Goal: Information Seeking & Learning: Learn about a topic

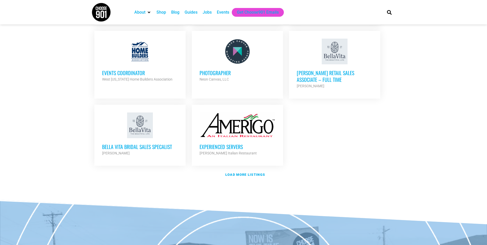
scroll to position [593, 0]
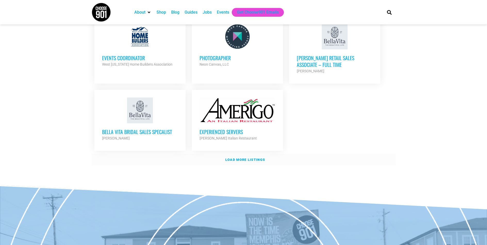
click at [230, 154] on link "Load more listings" at bounding box center [243, 160] width 304 height 12
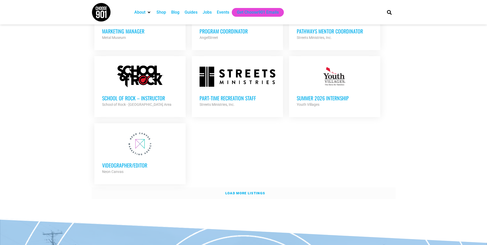
scroll to position [1056, 0]
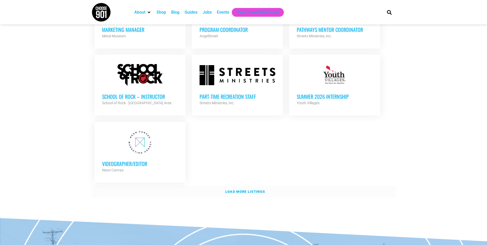
click at [255, 190] on strong "Load more listings" at bounding box center [245, 192] width 40 height 4
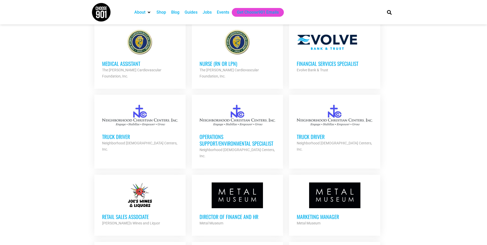
scroll to position [799, 0]
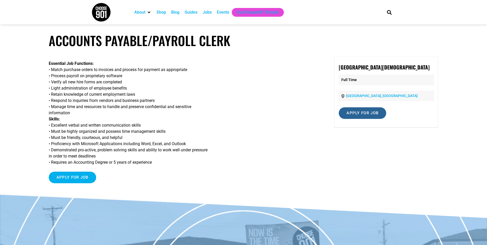
click at [353, 117] on input "Apply for job" at bounding box center [362, 113] width 47 height 12
